Goal: Information Seeking & Learning: Learn about a topic

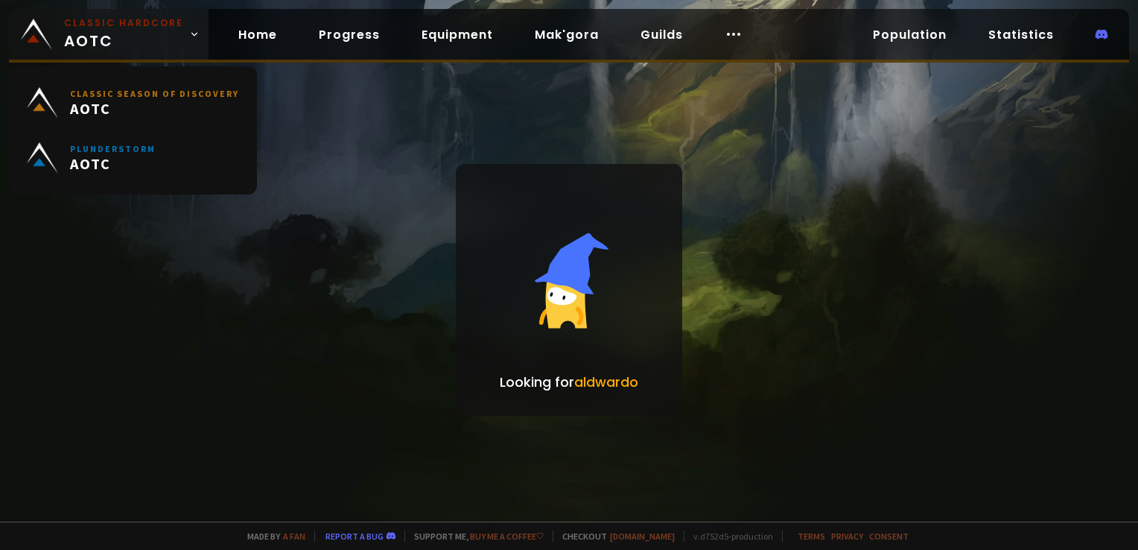
click at [110, 22] on small "Classic Hardcore" at bounding box center [123, 22] width 119 height 13
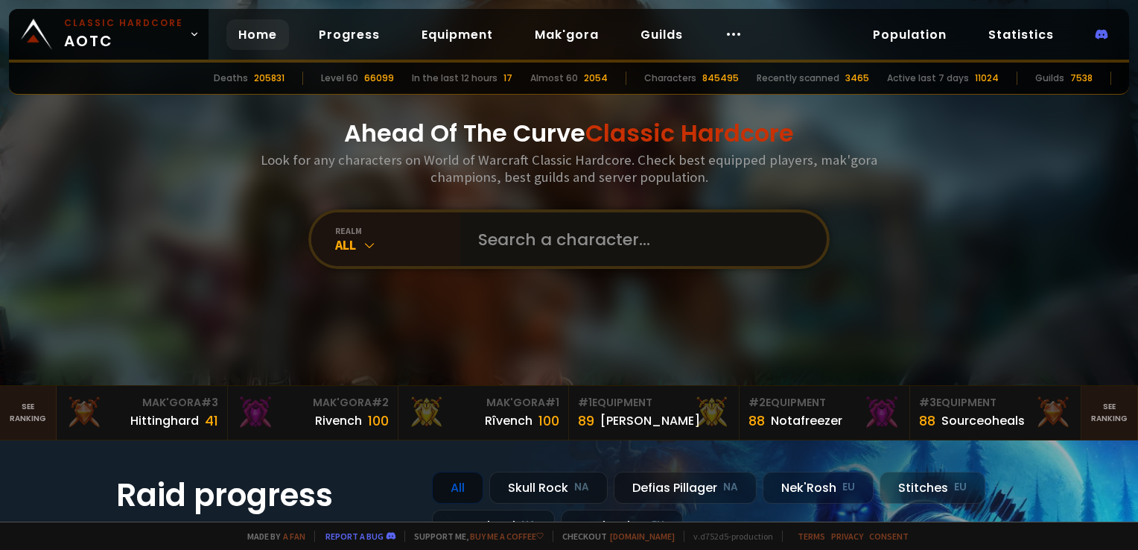
click at [533, 240] on input "text" at bounding box center [639, 239] width 340 height 54
type input "KAMKAMVI"
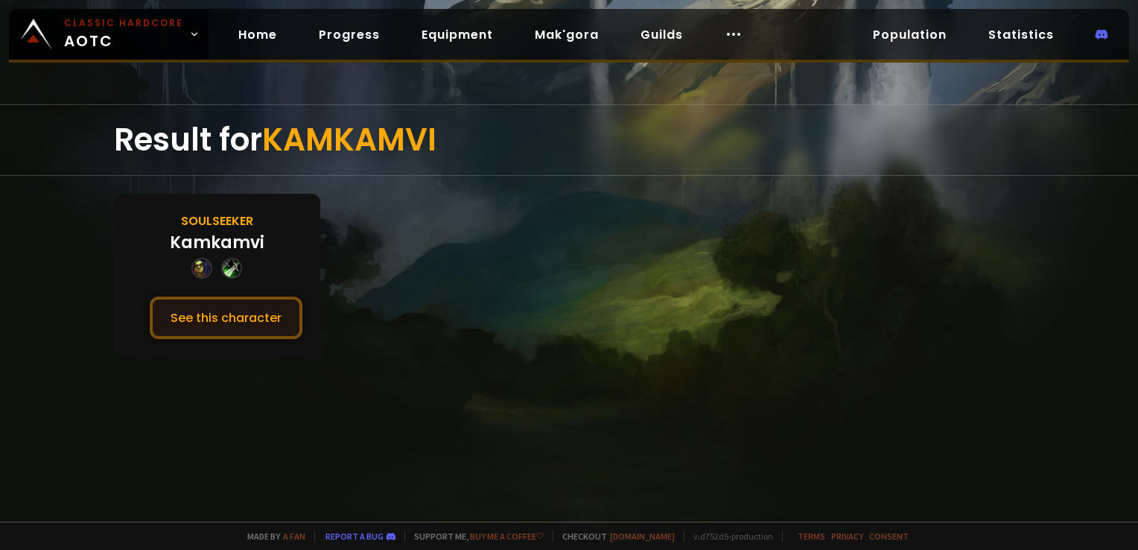
click at [247, 325] on button "See this character" at bounding box center [226, 317] width 153 height 42
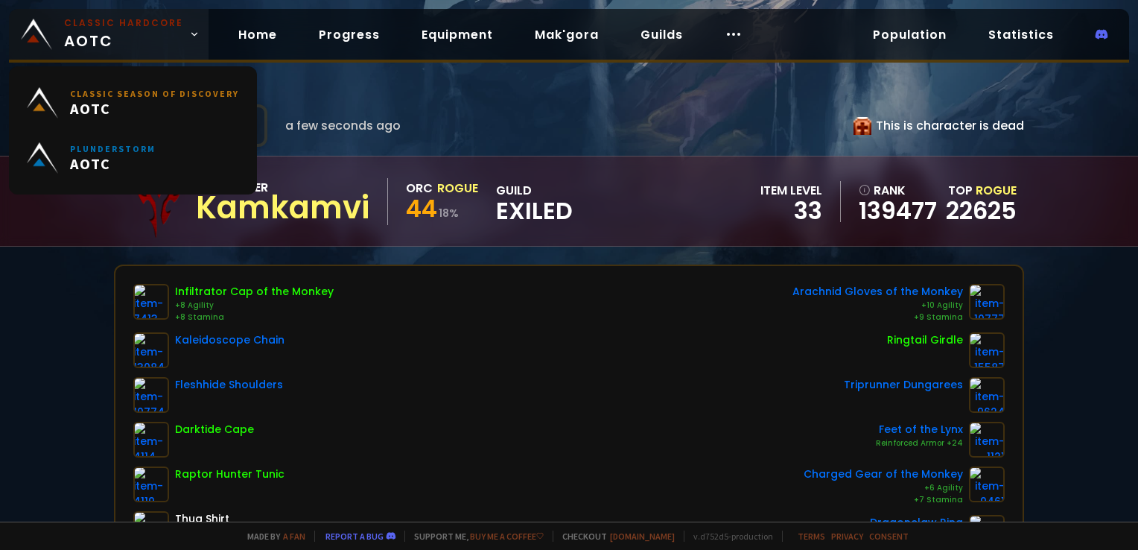
click at [156, 19] on small "Classic Hardcore" at bounding box center [123, 22] width 119 height 13
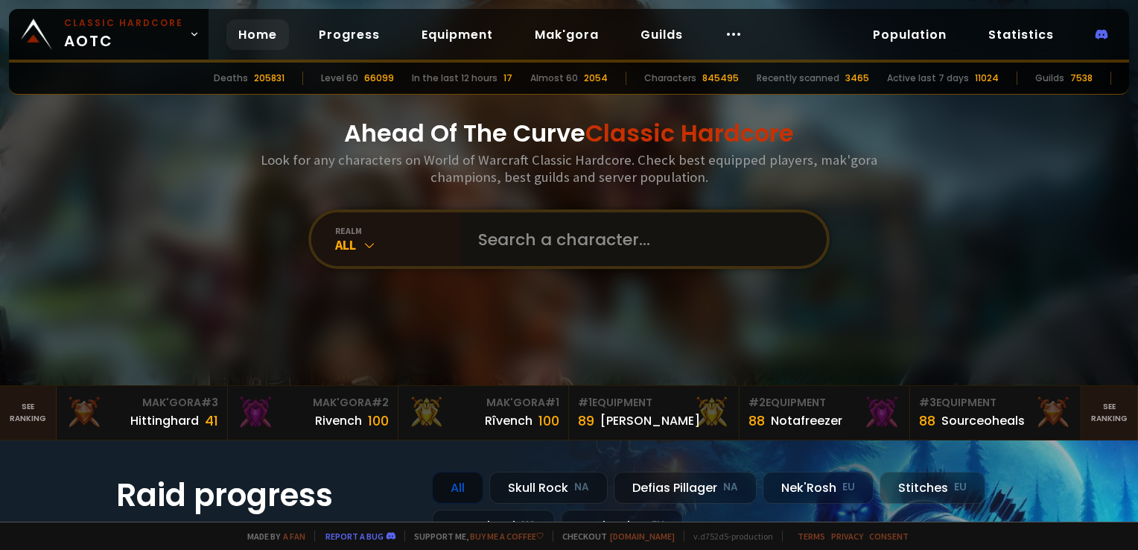
click at [488, 226] on input "text" at bounding box center [639, 239] width 340 height 54
type input "HYDRAW"
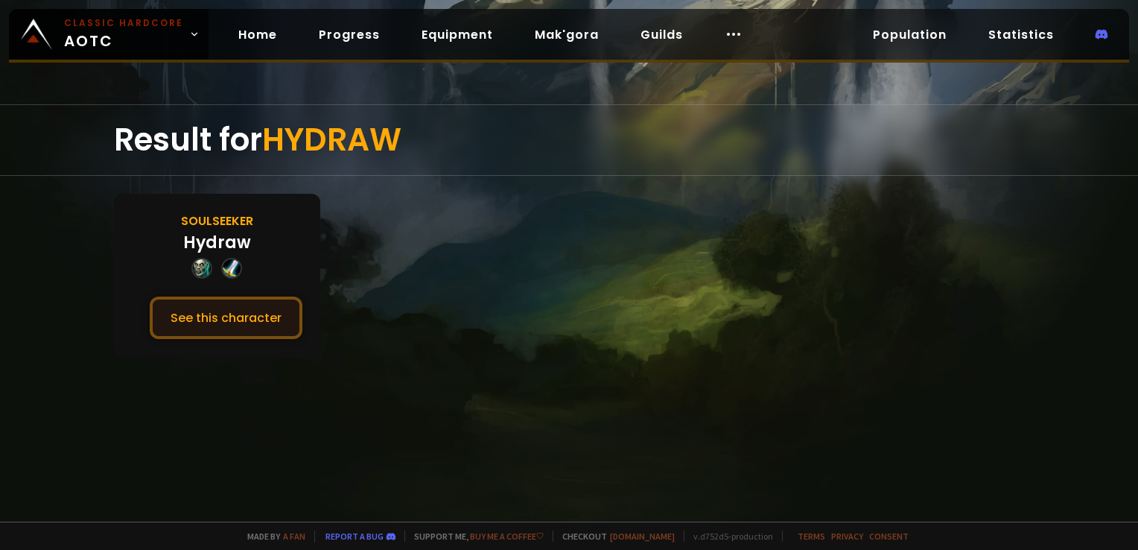
click at [259, 310] on button "See this character" at bounding box center [226, 317] width 153 height 42
drag, startPoint x: 475, startPoint y: 261, endPoint x: 489, endPoint y: 264, distance: 14.5
click at [475, 261] on section "Soulseeker Hydraw See this character" at bounding box center [569, 275] width 910 height 163
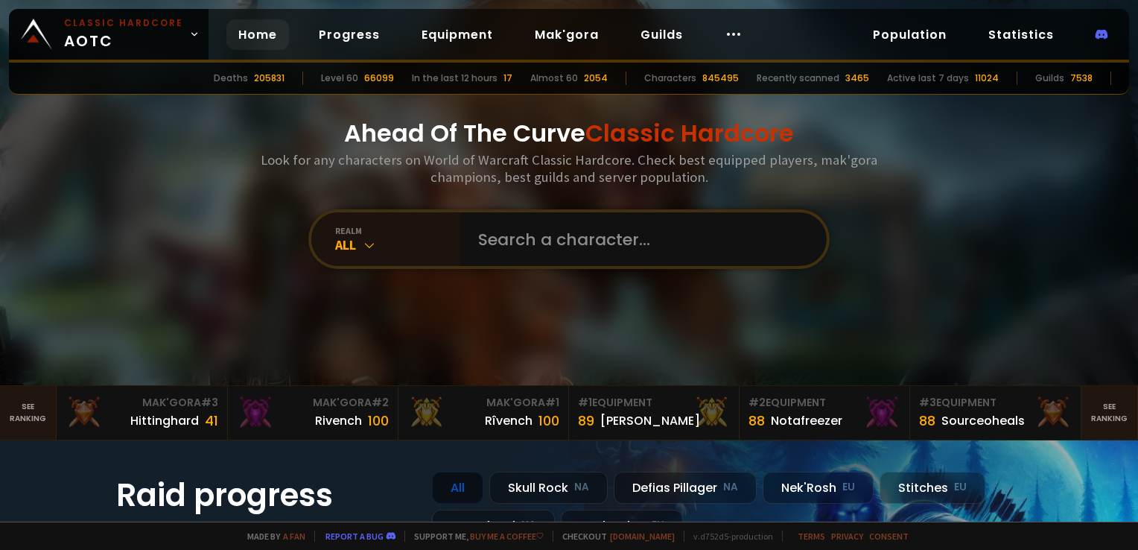
click at [632, 270] on div "Ahead Of The Curve Classic Hardcore Look for any characters on World of Warcraf…" at bounding box center [570, 192] width 898 height 385
click at [581, 219] on input "text" at bounding box center [639, 239] width 340 height 54
type input "TAPASUNECLOP"
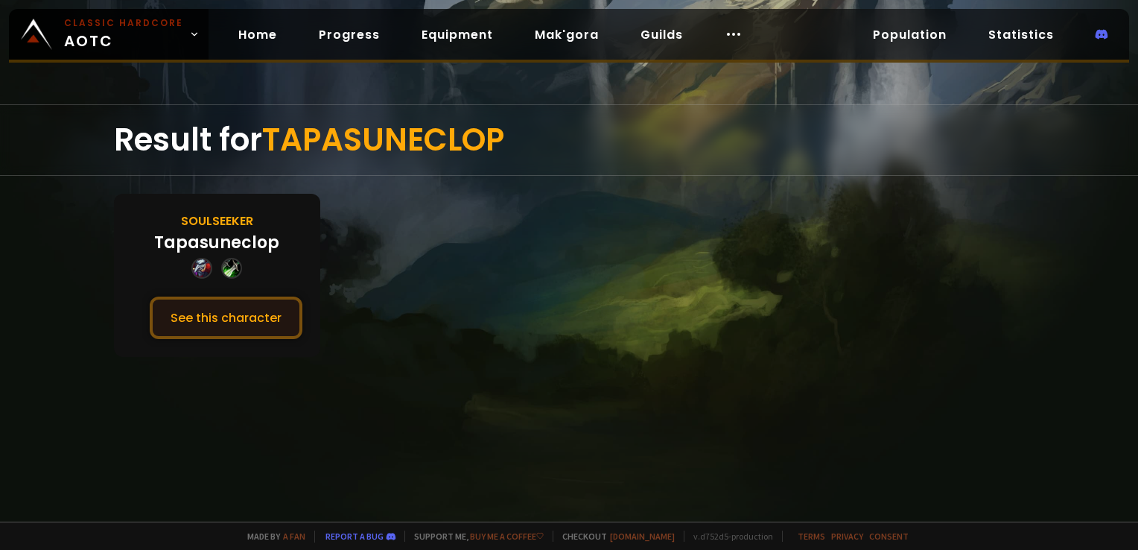
click at [227, 311] on button "See this character" at bounding box center [226, 317] width 153 height 42
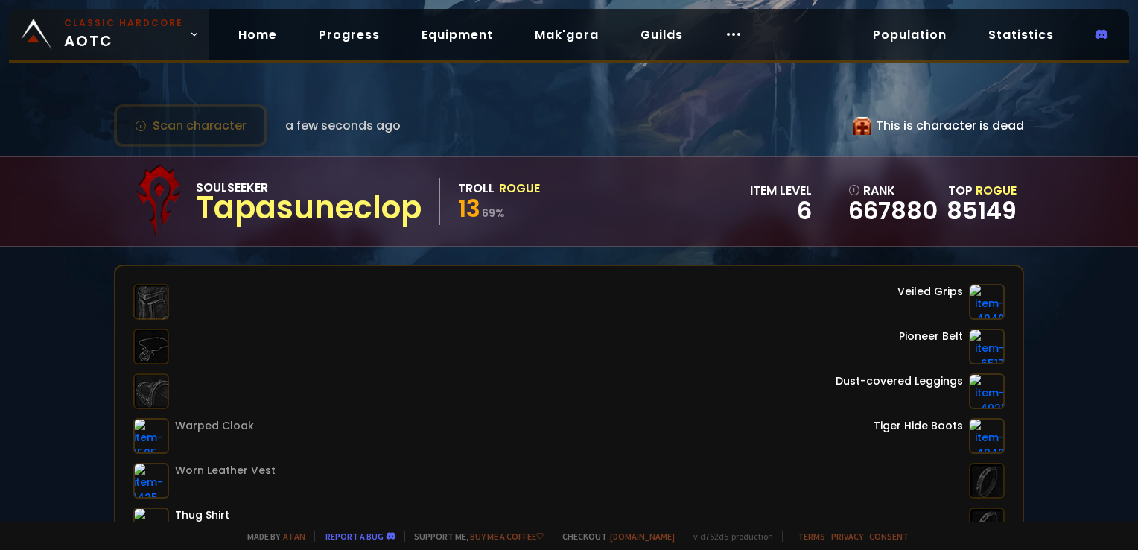
click at [95, 43] on span "Classic Hardcore AOTC" at bounding box center [123, 34] width 119 height 36
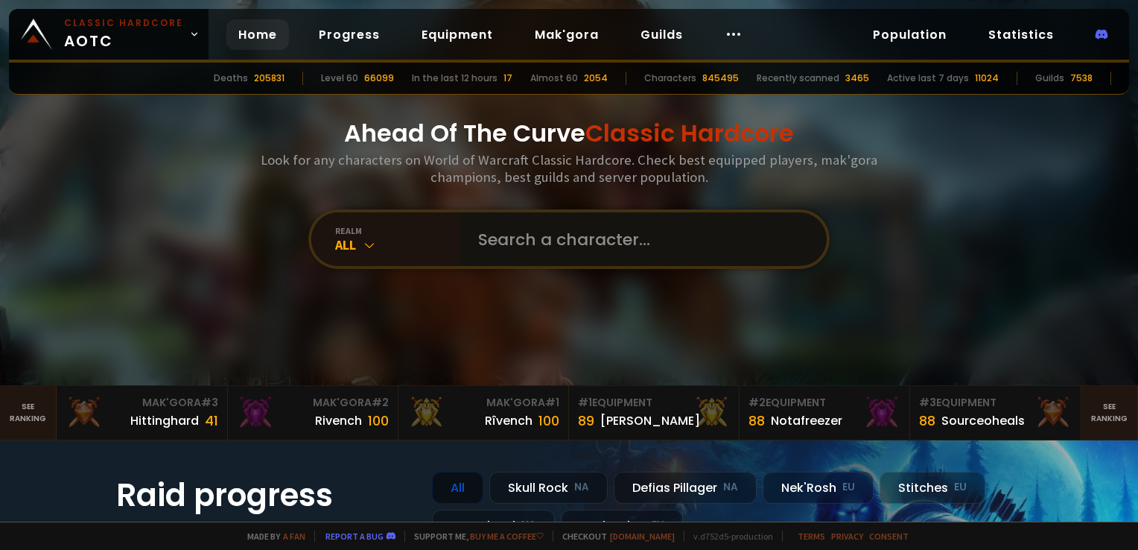
click at [497, 261] on input "text" at bounding box center [639, 239] width 340 height 54
type input "BBSUMMER"
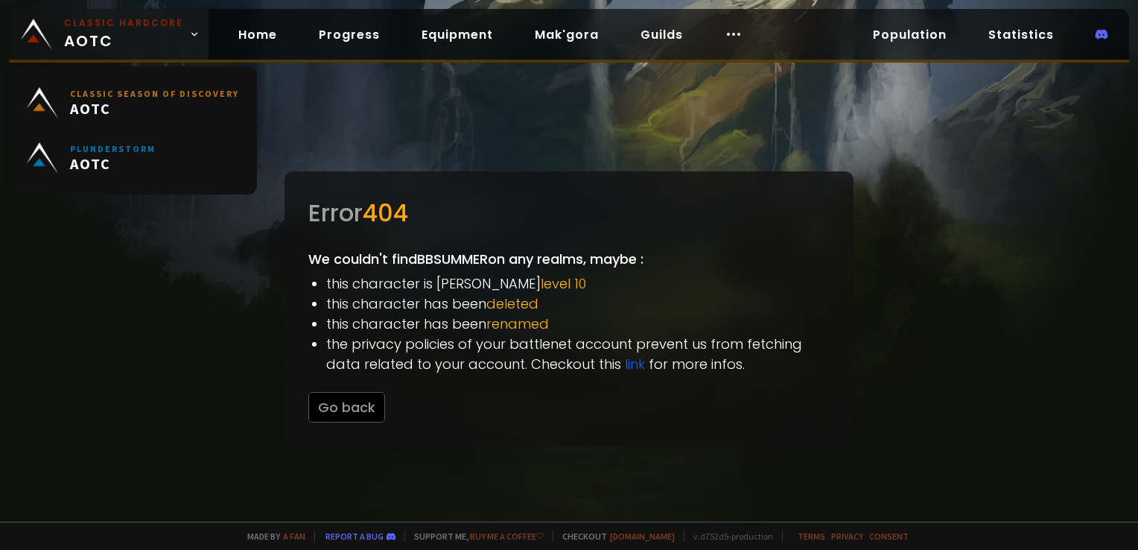
click at [92, 28] on small "Classic Hardcore" at bounding box center [123, 22] width 119 height 13
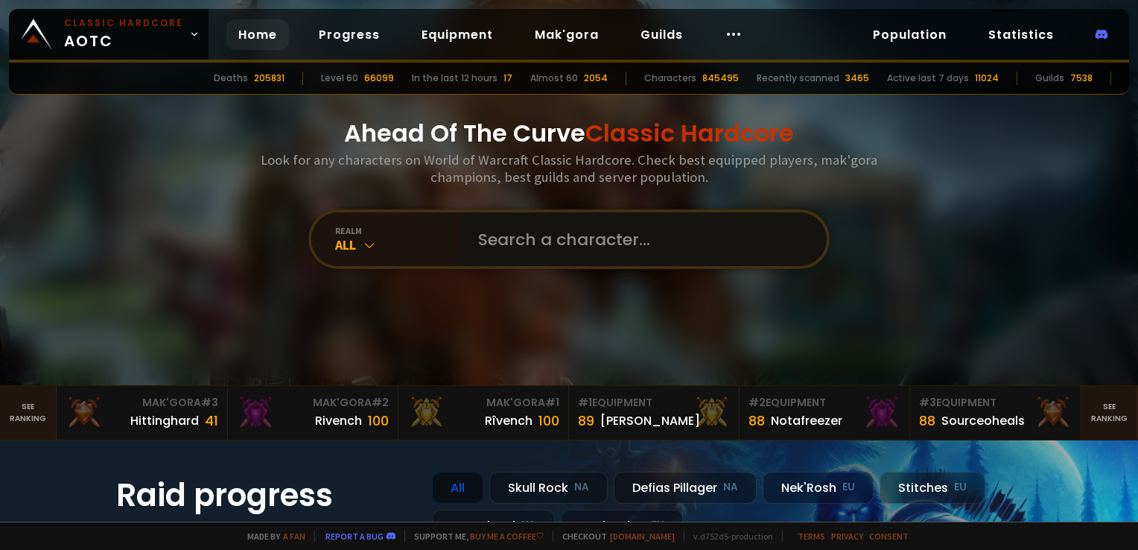
click at [609, 232] on input "text" at bounding box center [639, 239] width 340 height 54
type input "DEMOMAGIC"
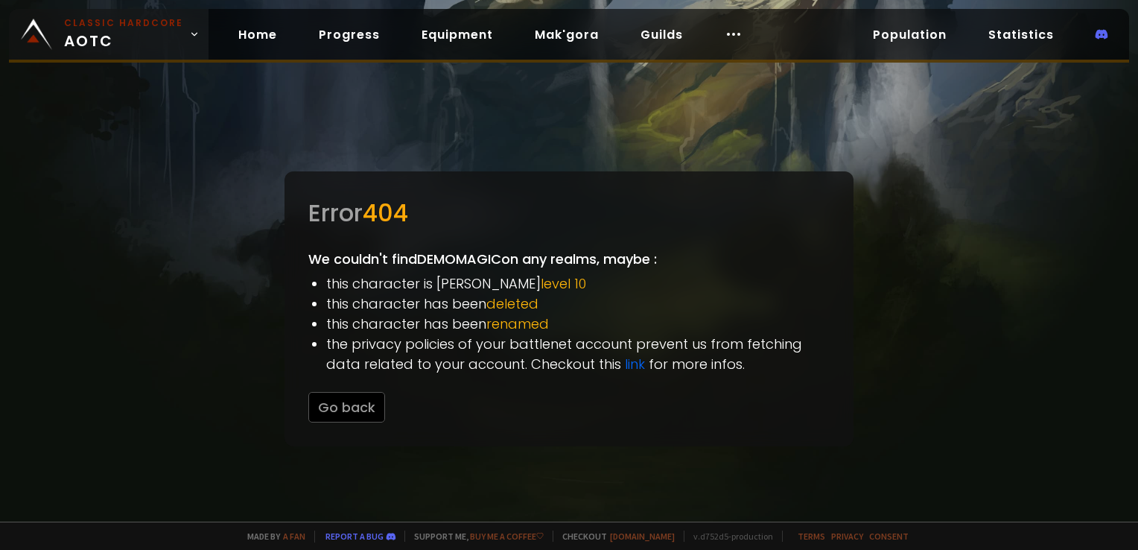
drag, startPoint x: 145, startPoint y: 32, endPoint x: 173, endPoint y: 47, distance: 32.0
click at [145, 32] on span "Classic Hardcore AOTC" at bounding box center [123, 34] width 119 height 36
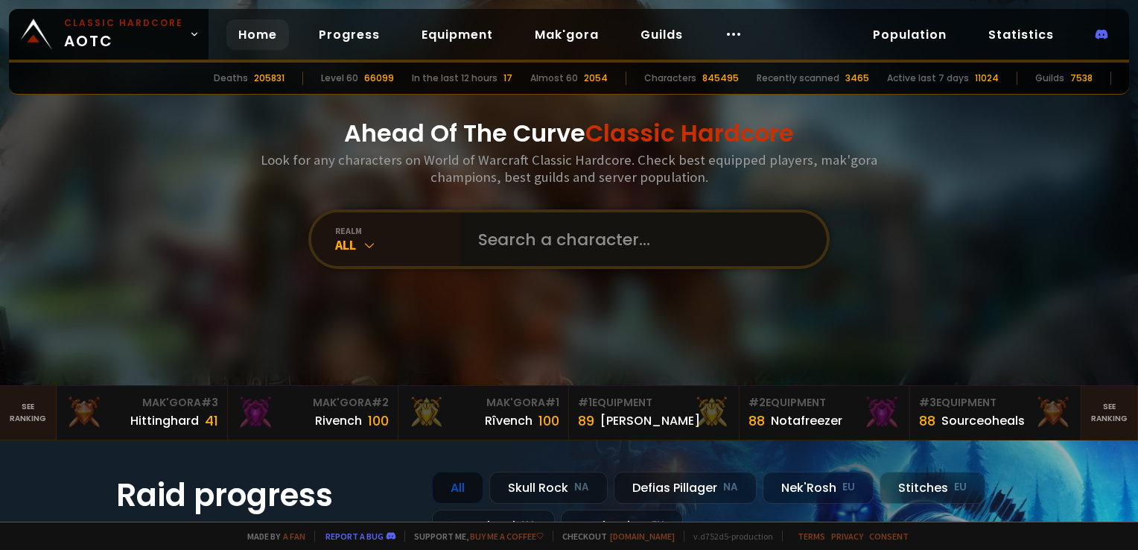
click at [604, 234] on input "text" at bounding box center [639, 239] width 340 height 54
type input "JACKSIN"
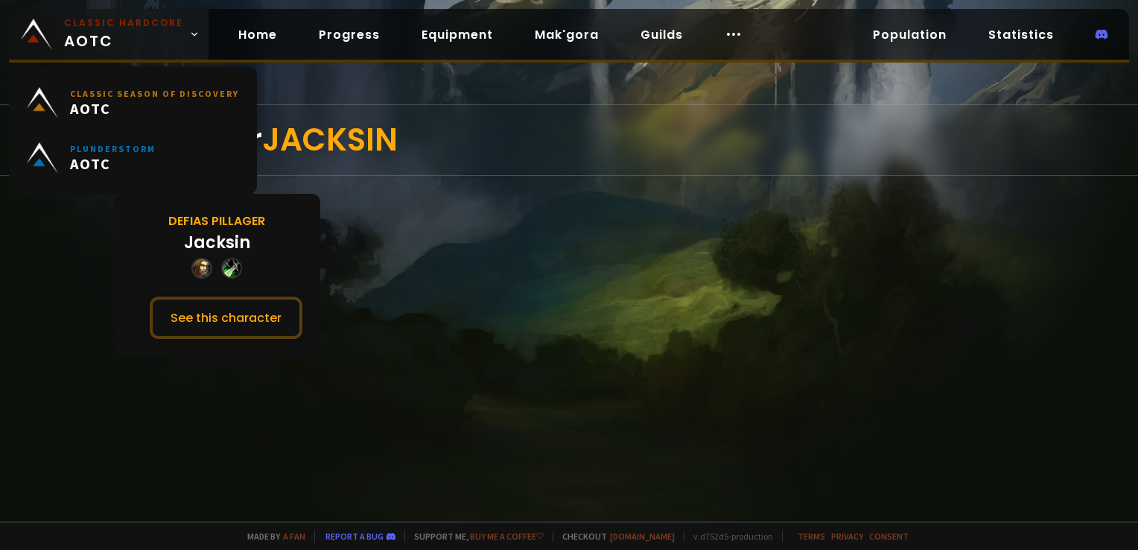
click at [105, 38] on span "Classic Hardcore AOTC" at bounding box center [123, 34] width 119 height 36
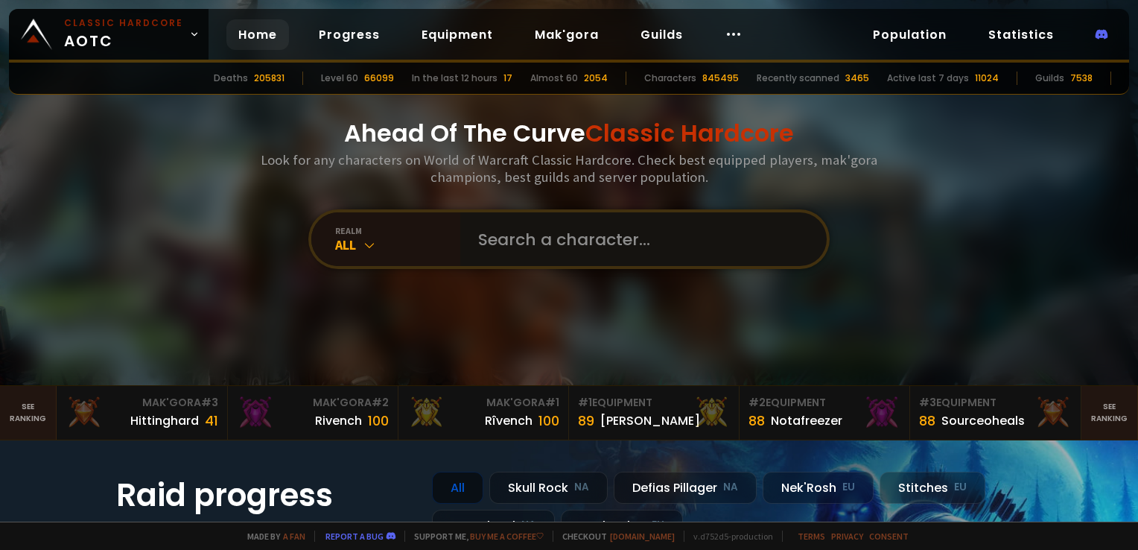
click at [550, 238] on input "text" at bounding box center [639, 239] width 340 height 54
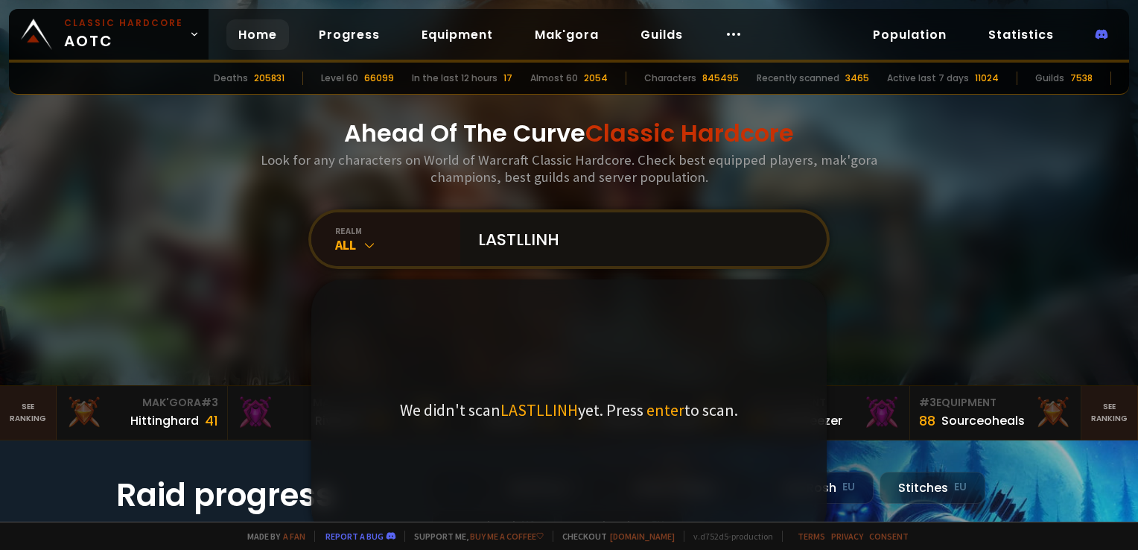
type input "LASTLLINHO"
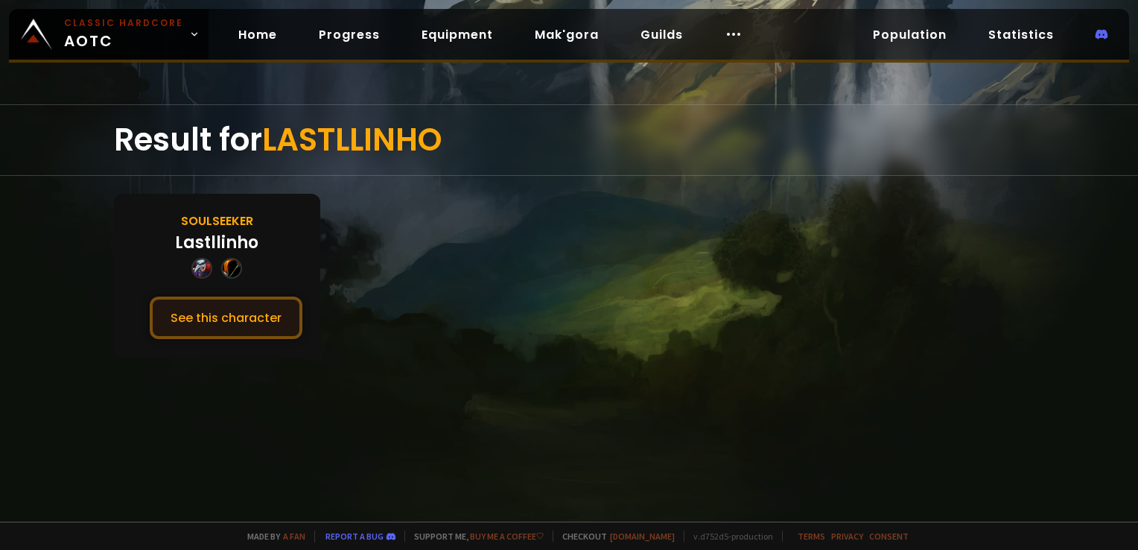
click at [238, 311] on button "See this character" at bounding box center [226, 317] width 153 height 42
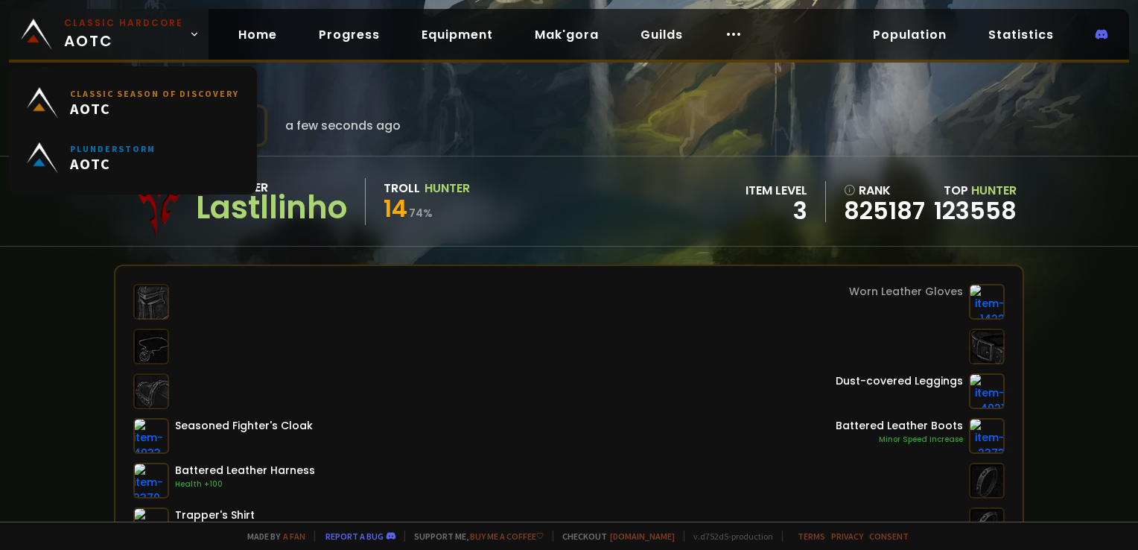
click at [169, 32] on span "Classic Hardcore AOTC" at bounding box center [123, 34] width 119 height 36
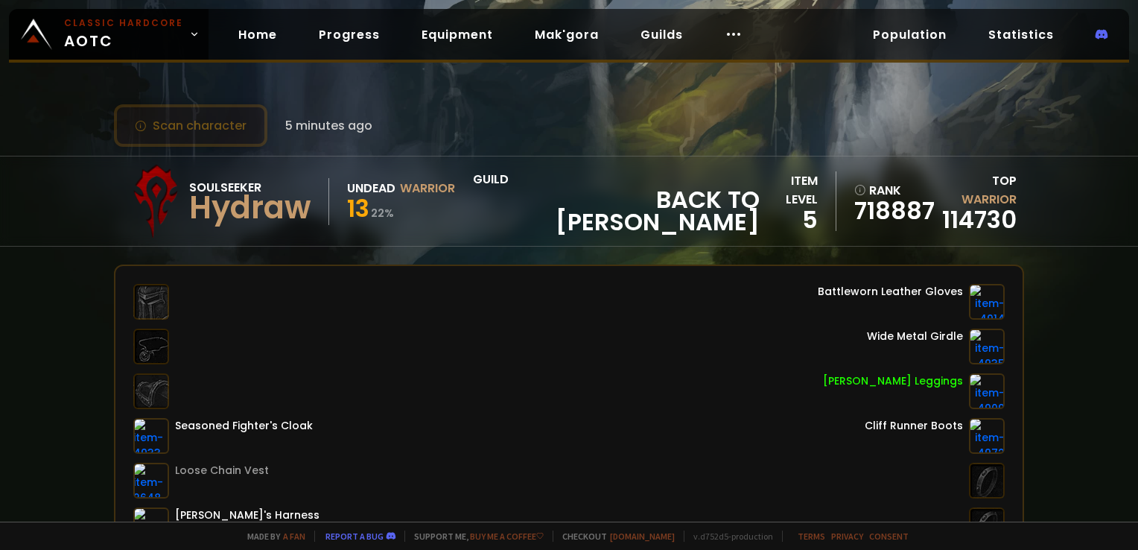
click at [224, 109] on button "Scan character" at bounding box center [190, 125] width 153 height 42
click at [215, 112] on button "Scan character" at bounding box center [190, 125] width 153 height 42
click at [485, 128] on div "Scan character 5 minutes ago" at bounding box center [569, 125] width 910 height 42
click at [586, 363] on div "Seasoned Fighter's Cloak Loose Chain Vest Brawler's Harness Fortified Bindings …" at bounding box center [569, 458] width 872 height 349
click at [604, 284] on div "Seasoned Fighter's Cloak Loose Chain Vest Brawler's Harness Fortified Bindings …" at bounding box center [569, 458] width 872 height 349
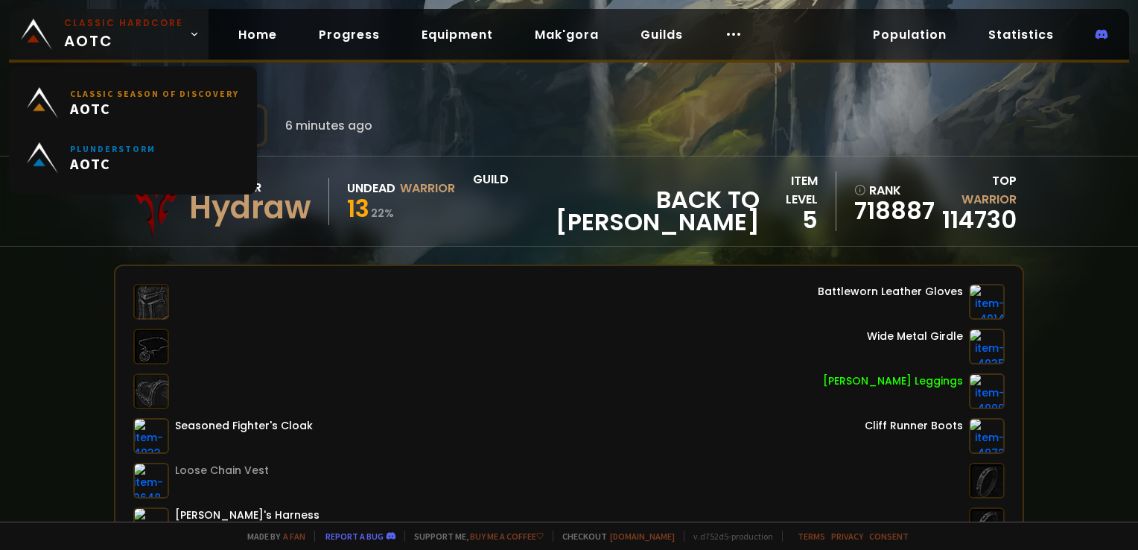
click at [101, 23] on small "Classic Hardcore" at bounding box center [123, 22] width 119 height 13
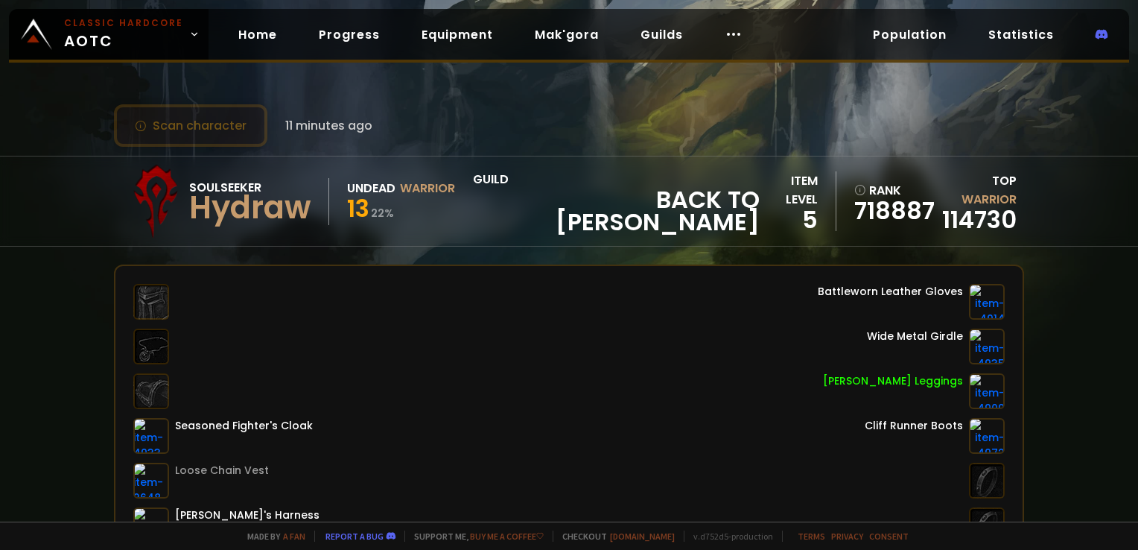
click at [217, 121] on button "Scan character" at bounding box center [190, 125] width 153 height 42
click at [578, 145] on div "Scan character 13 minutes ago Soulseeker Hydraw Undead Warrior 13 22 % guild Ba…" at bounding box center [569, 260] width 1138 height 521
click at [596, 111] on div "Scan character 13 minutes ago" at bounding box center [569, 125] width 910 height 42
click at [562, 98] on div "Scan character 15 minutes ago Soulseeker Hydraw Undead Warrior 13 22 % guild Ba…" at bounding box center [569, 260] width 1138 height 521
click at [167, 136] on button "Scan character" at bounding box center [190, 125] width 153 height 42
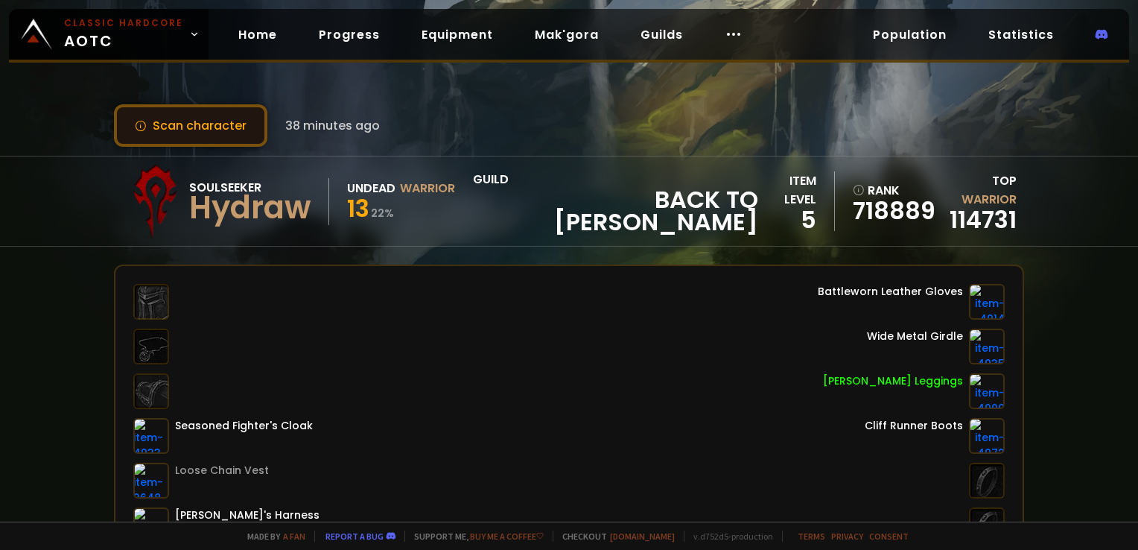
click at [168, 124] on button "Scan character" at bounding box center [190, 125] width 153 height 42
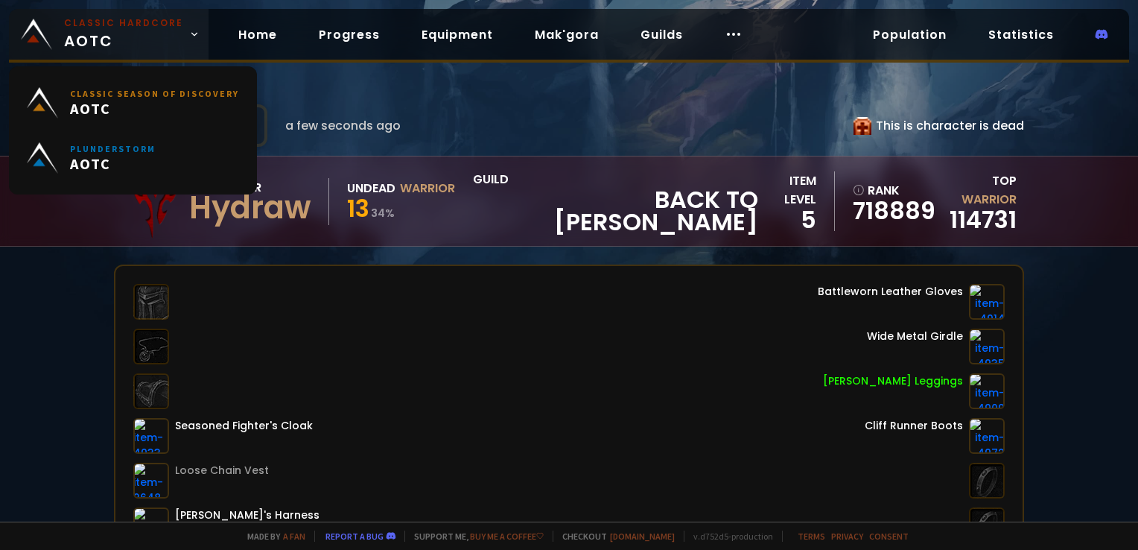
click at [156, 28] on small "Classic Hardcore" at bounding box center [123, 22] width 119 height 13
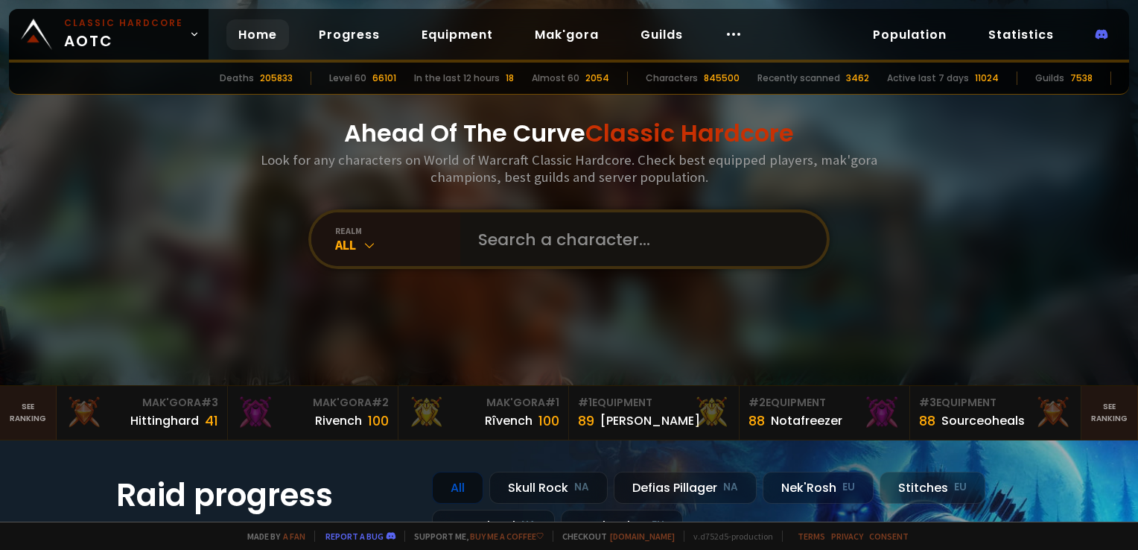
click at [536, 249] on input "text" at bounding box center [639, 239] width 340 height 54
type input "SALUD"
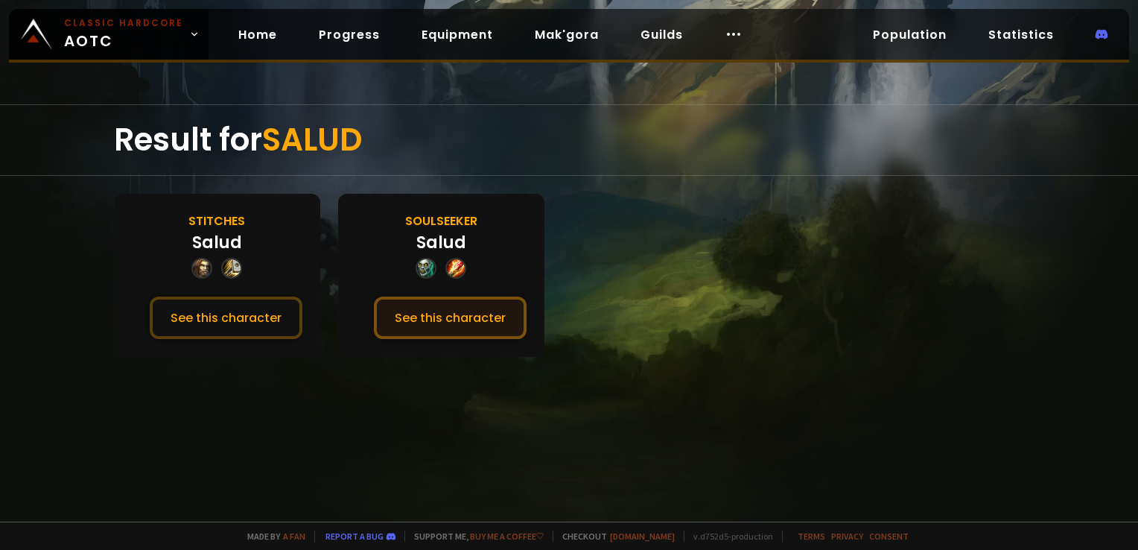
click at [495, 298] on button "See this character" at bounding box center [450, 317] width 153 height 42
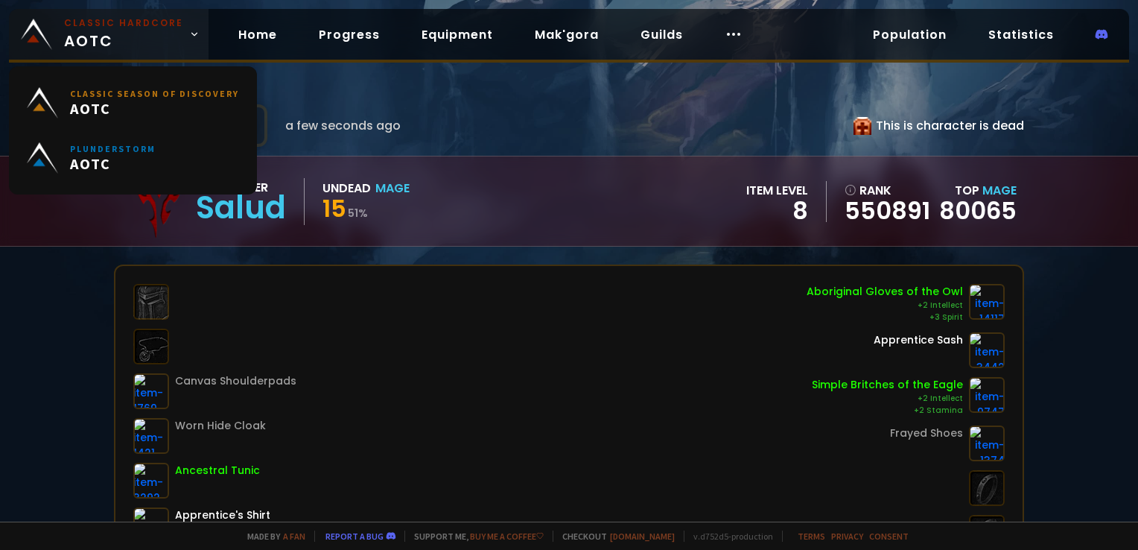
click at [155, 36] on span "Classic Hardcore AOTC" at bounding box center [123, 34] width 119 height 36
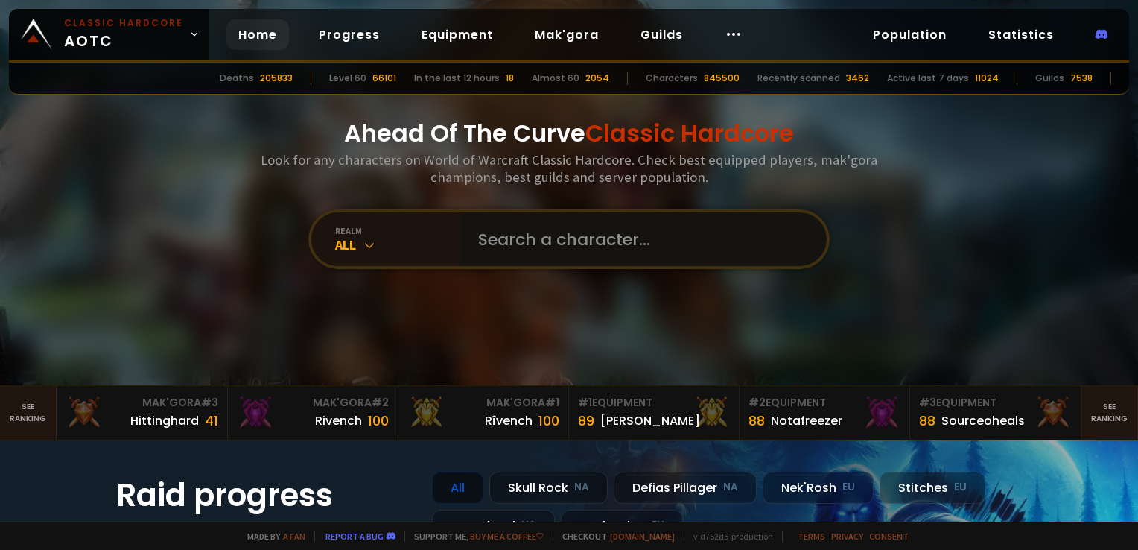
click at [560, 247] on input "text" at bounding box center [639, 239] width 340 height 54
type input "korkes"
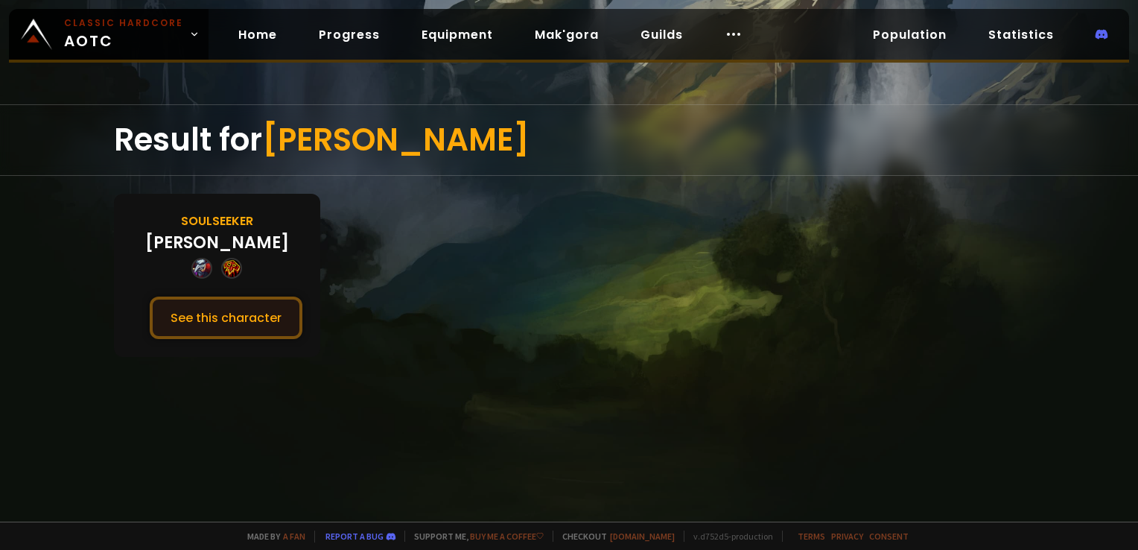
click at [263, 311] on button "See this character" at bounding box center [226, 317] width 153 height 42
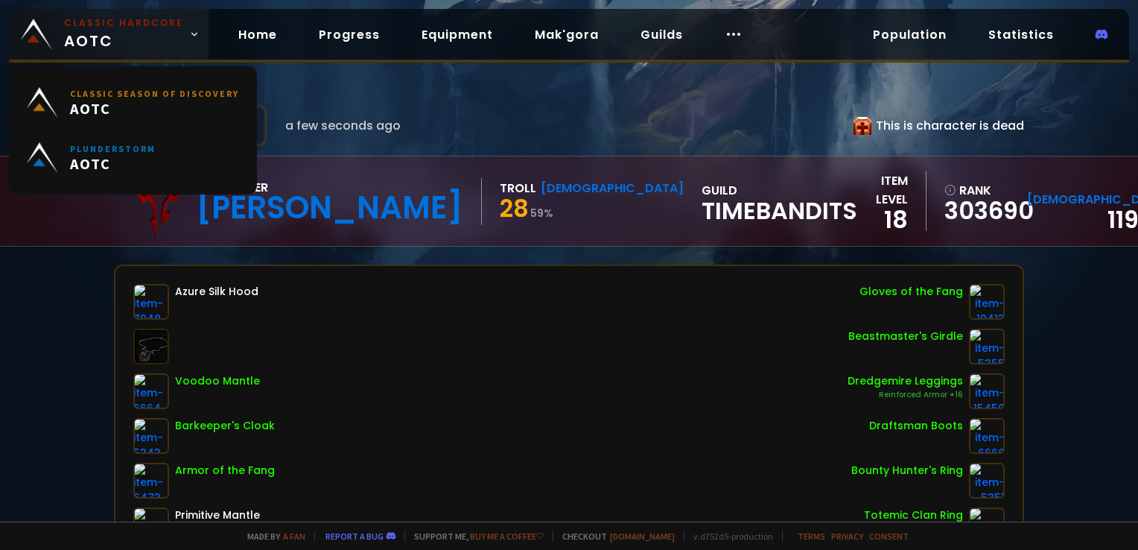
click at [149, 33] on span "Classic Hardcore AOTC" at bounding box center [123, 34] width 119 height 36
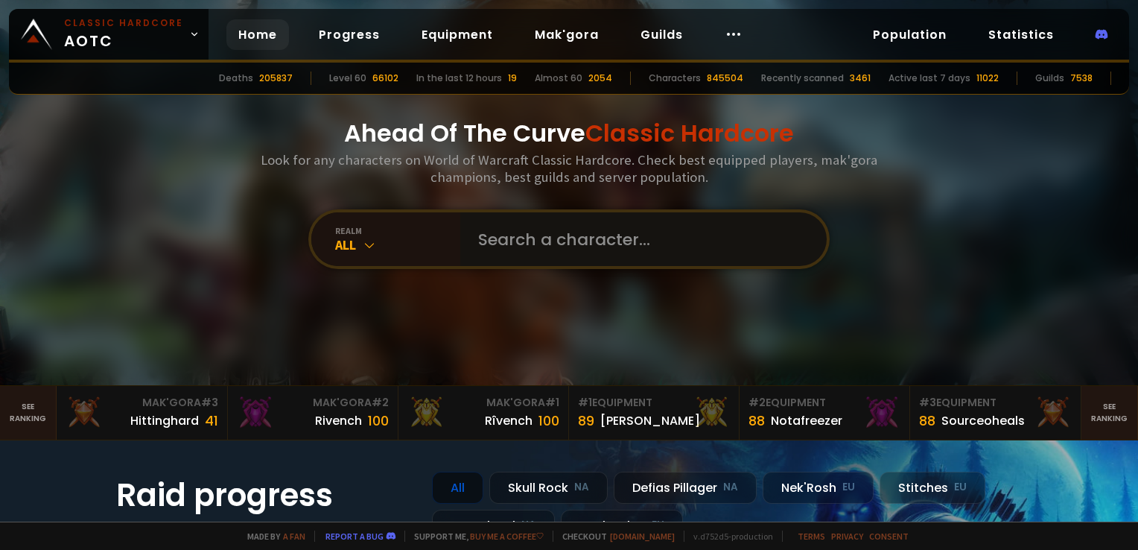
click at [555, 251] on input "text" at bounding box center [639, 239] width 340 height 54
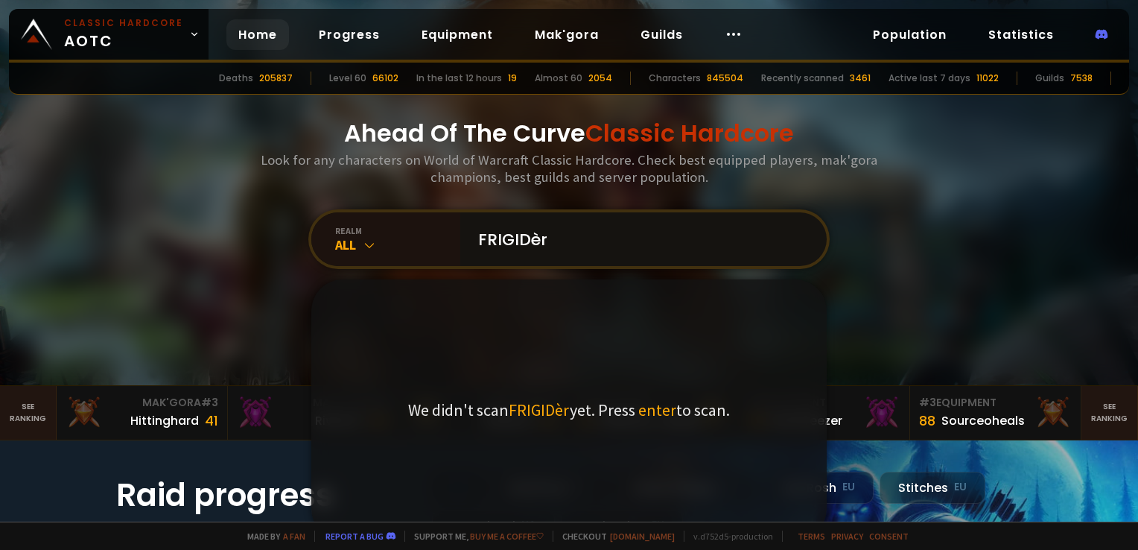
type input "FRIGIDère"
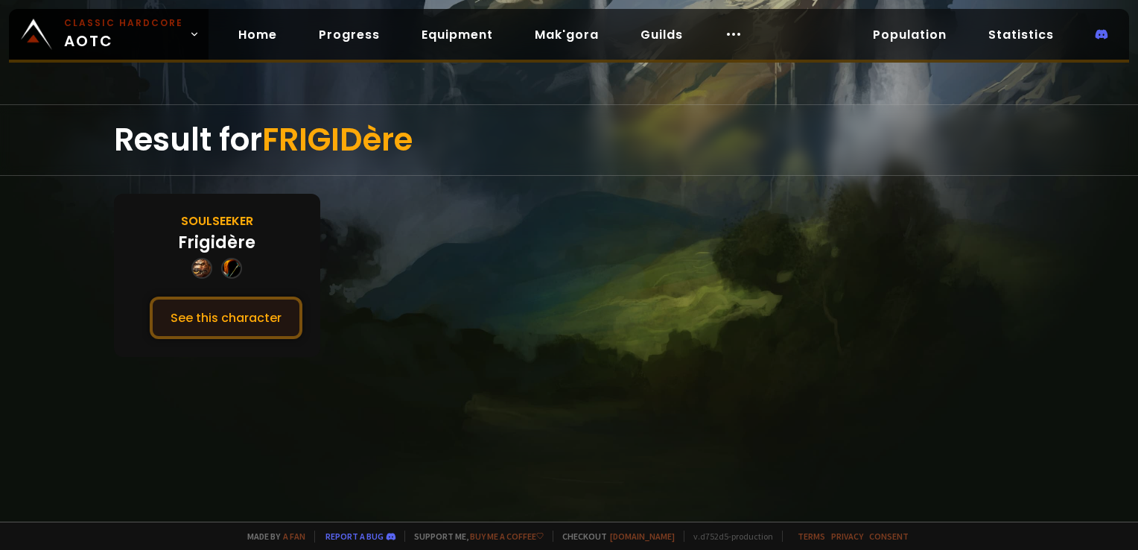
click at [268, 318] on button "See this character" at bounding box center [226, 317] width 153 height 42
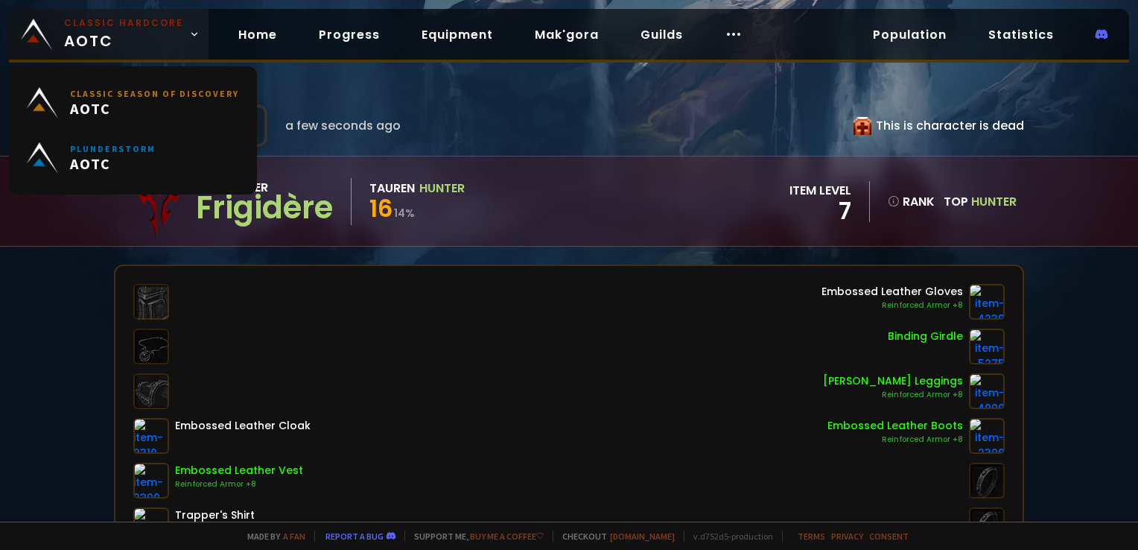
click at [107, 31] on span "Classic Hardcore AOTC" at bounding box center [123, 34] width 119 height 36
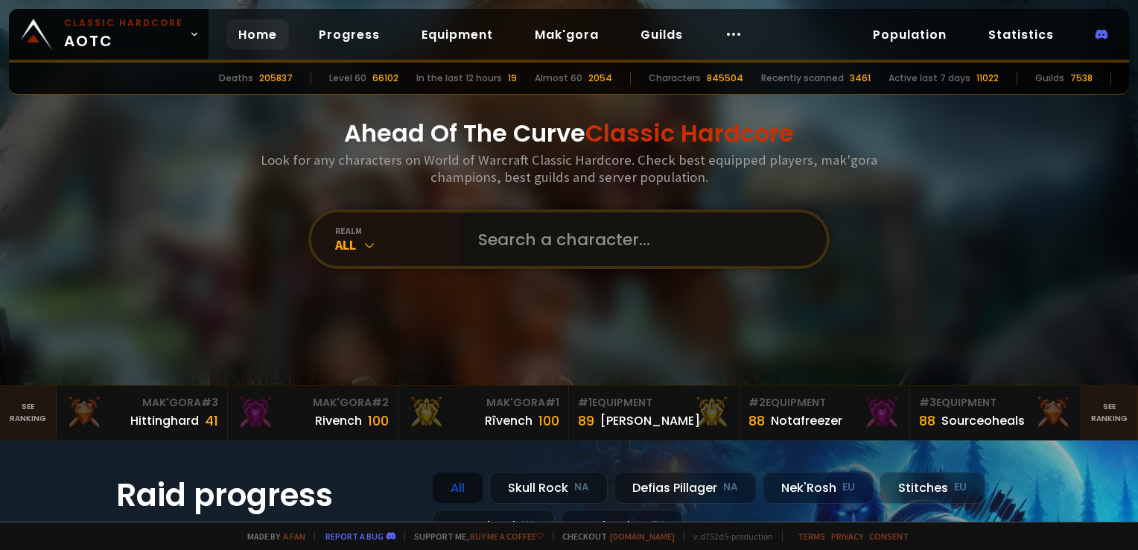
click at [497, 241] on input "text" at bounding box center [639, 239] width 340 height 54
type input "nusty"
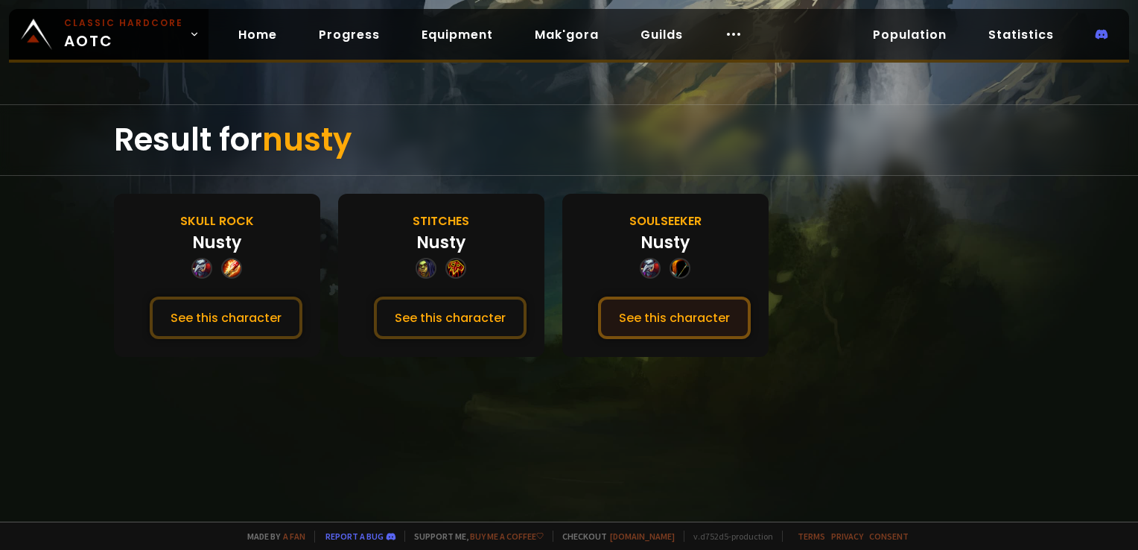
click at [684, 303] on button "See this character" at bounding box center [674, 317] width 153 height 42
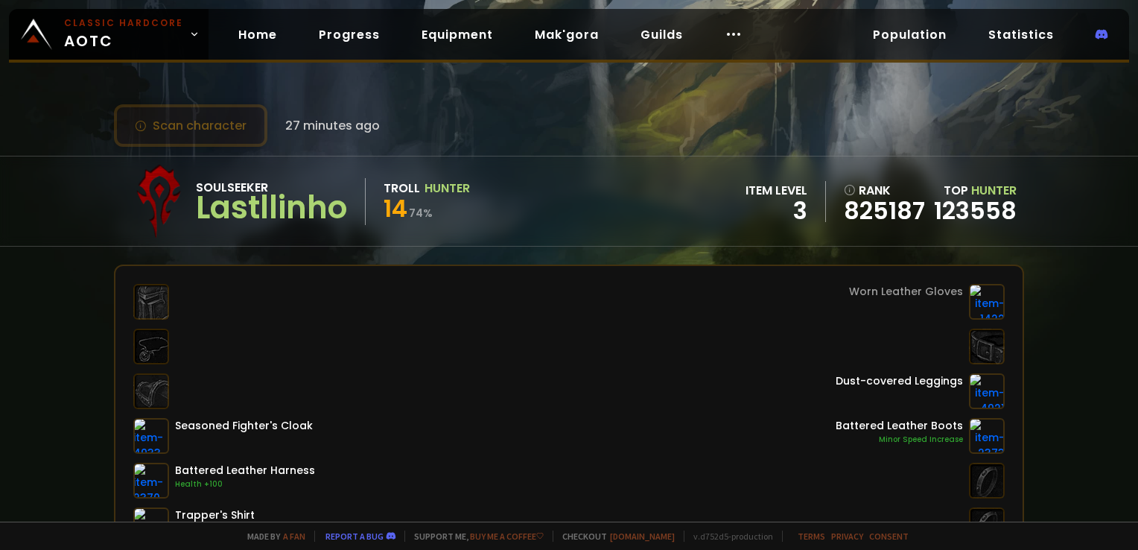
click at [213, 126] on button "Scan character" at bounding box center [190, 125] width 153 height 42
click at [475, 109] on div "Scan character 27 minutes ago" at bounding box center [569, 125] width 910 height 42
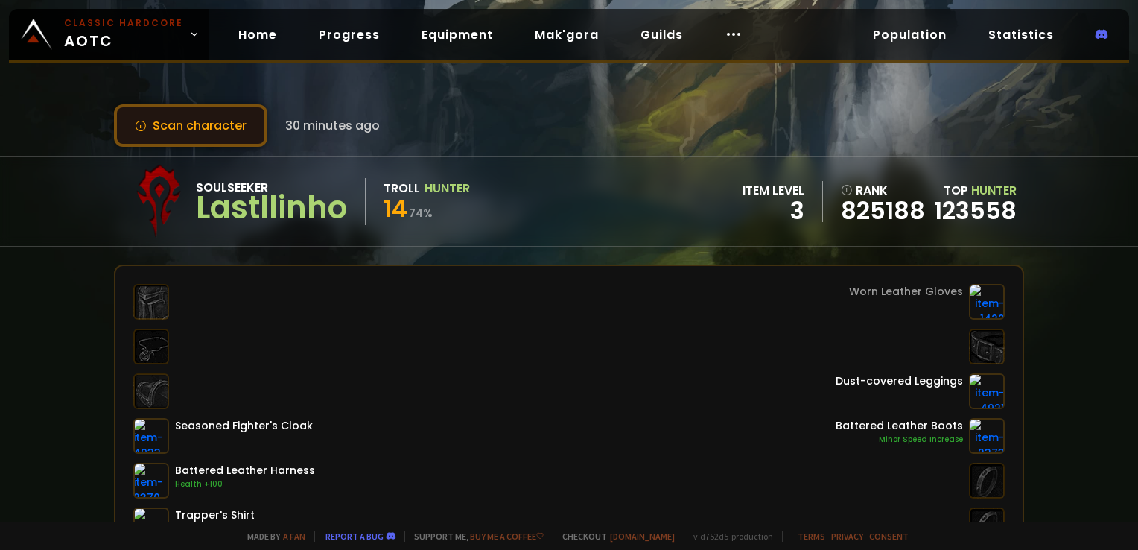
click at [206, 126] on button "Scan character" at bounding box center [190, 125] width 153 height 42
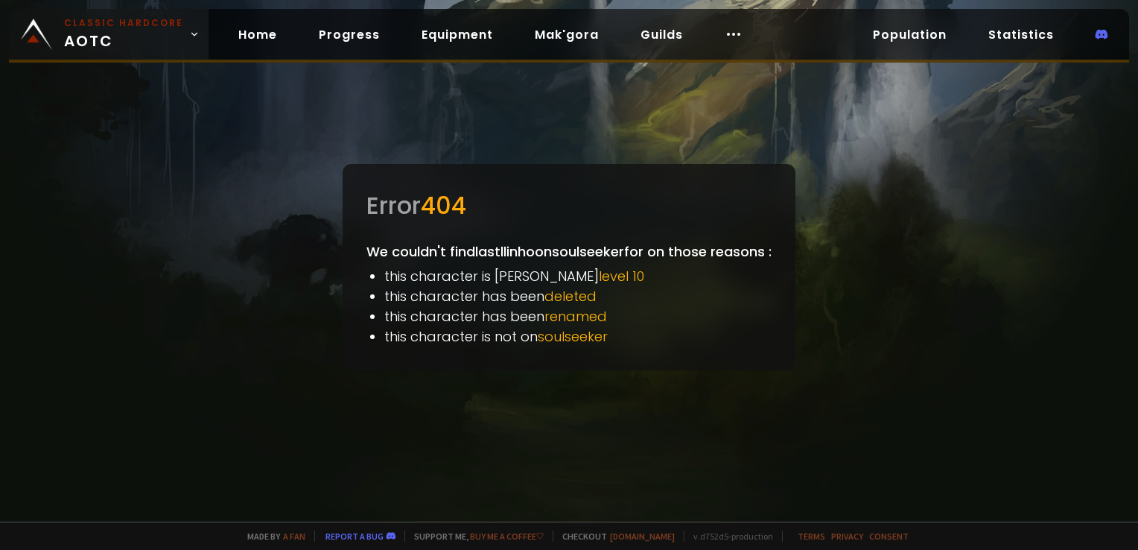
click at [134, 16] on small "Classic Hardcore" at bounding box center [123, 22] width 119 height 13
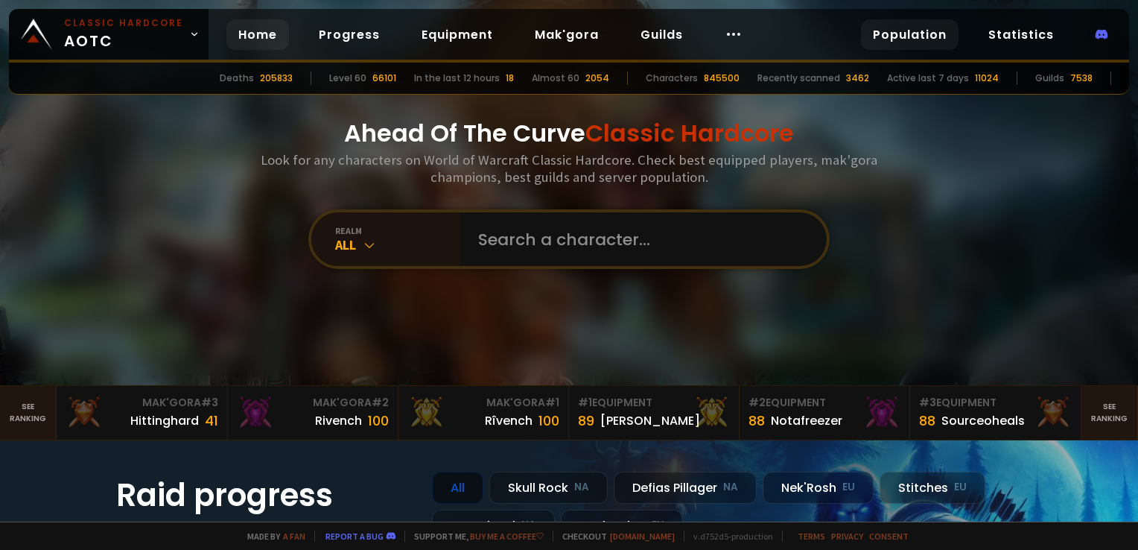
click at [927, 32] on link "Population" at bounding box center [910, 34] width 98 height 31
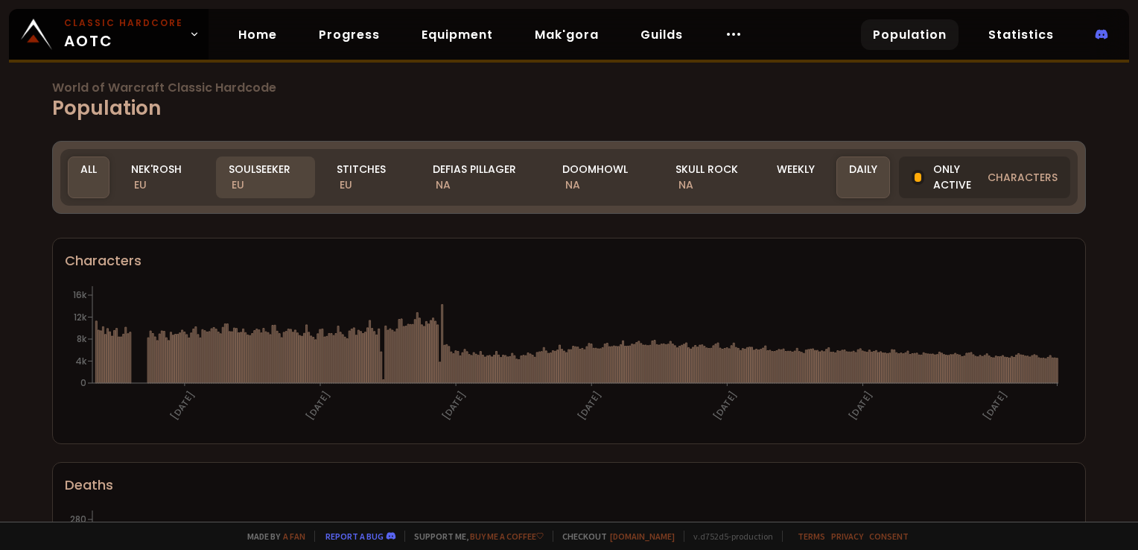
click at [250, 173] on div "Soulseeker EU" at bounding box center [265, 177] width 99 height 42
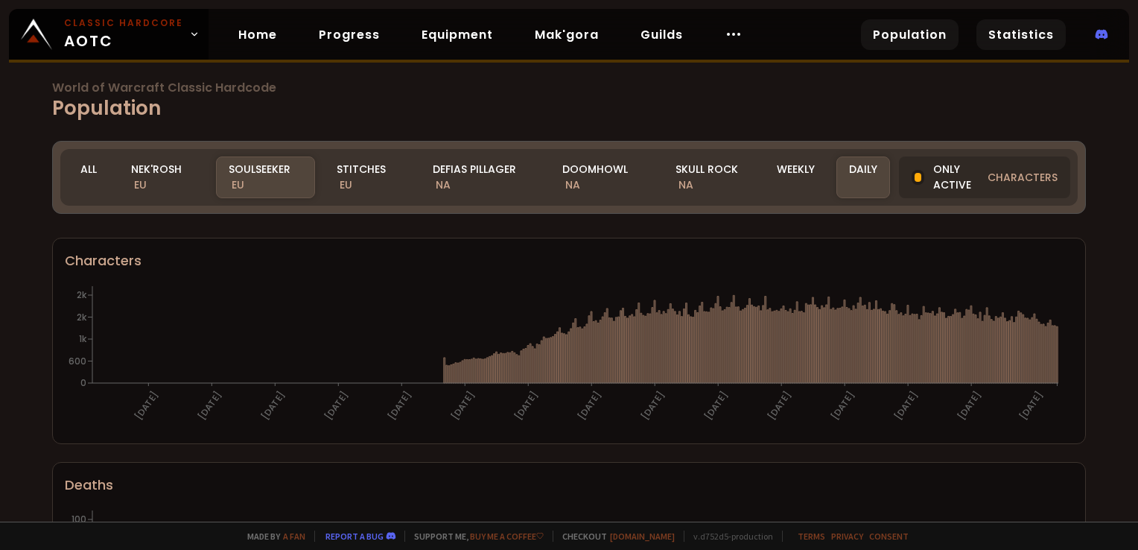
click at [1028, 34] on link "Statistics" at bounding box center [1021, 34] width 89 height 31
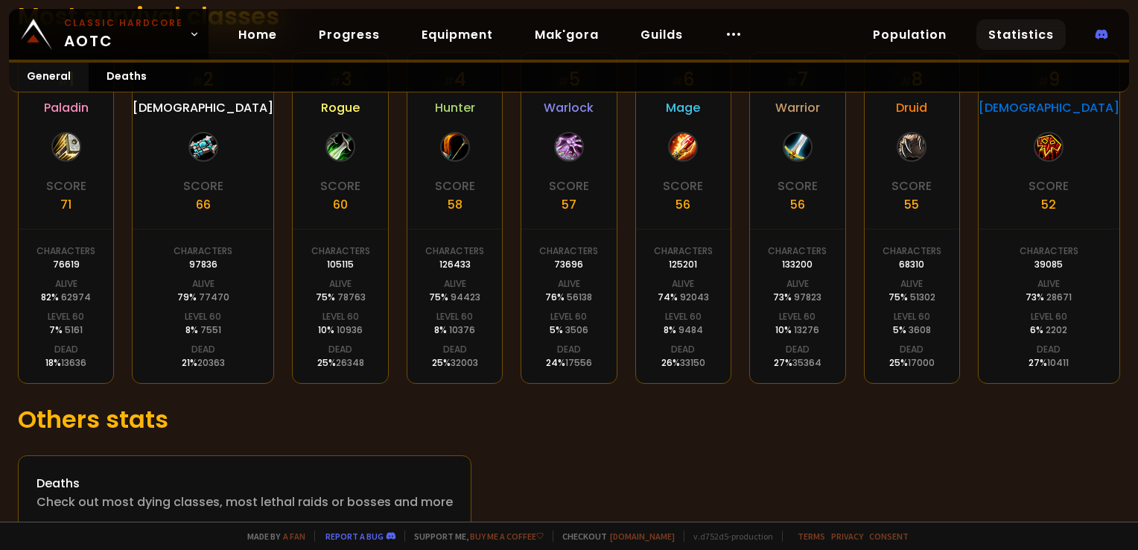
scroll to position [355, 0]
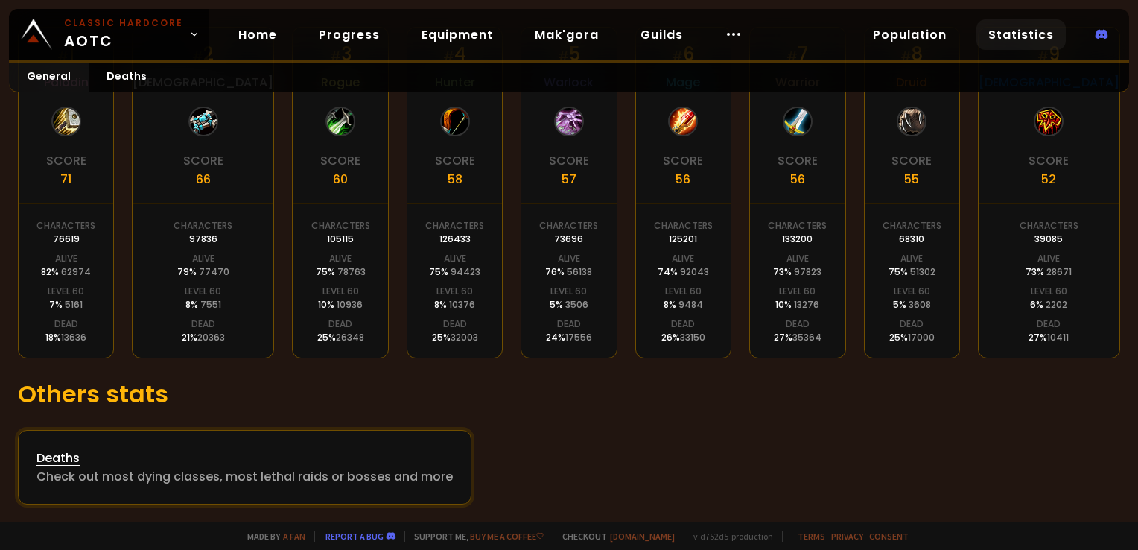
click at [60, 460] on div "Deaths" at bounding box center [245, 457] width 416 height 19
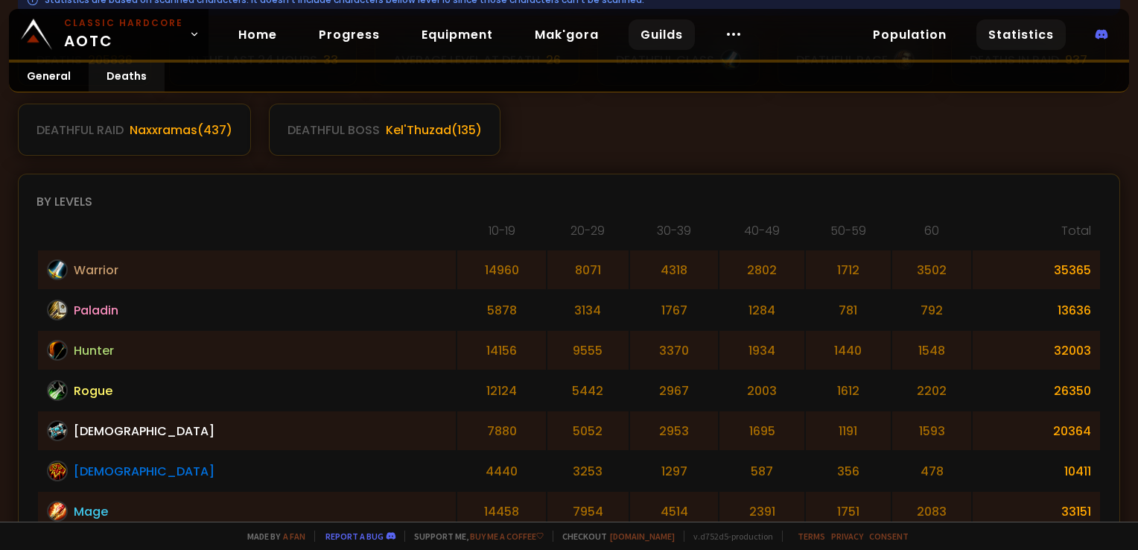
scroll to position [149, 0]
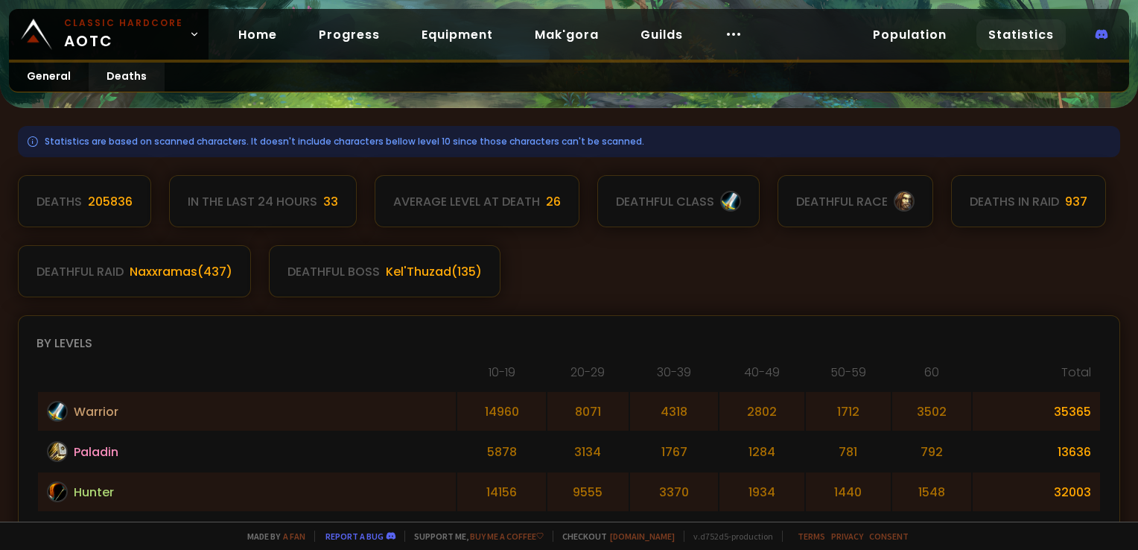
scroll to position [149, 0]
